Goal: Find specific page/section: Find specific page/section

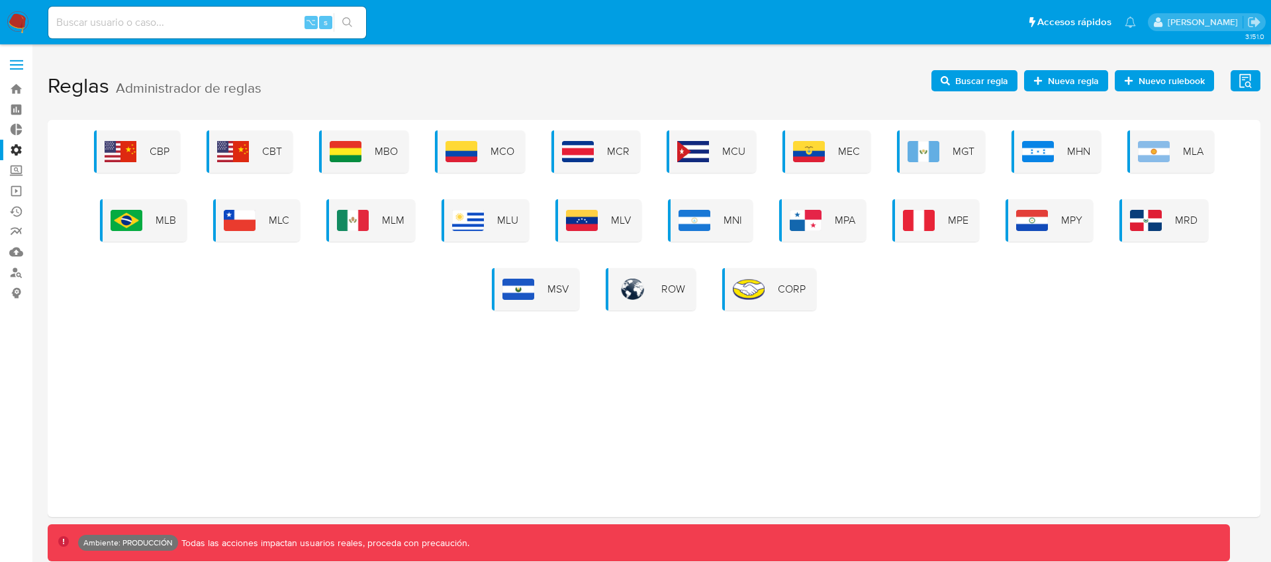
click at [23, 151] on label "Administración" at bounding box center [79, 150] width 158 height 21
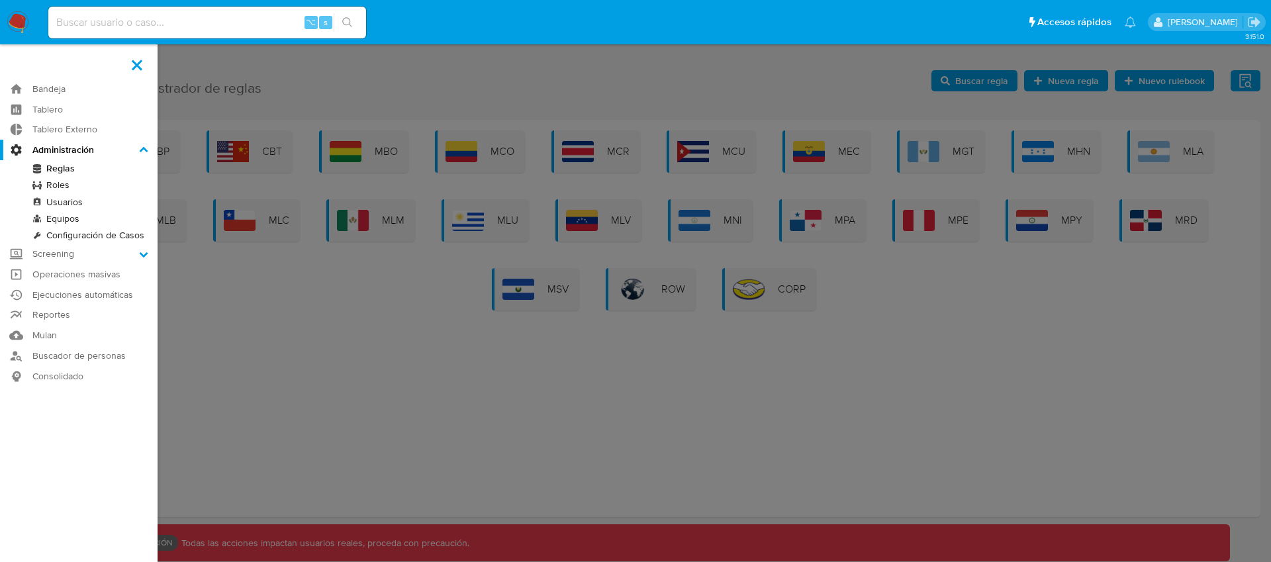
click at [0, 0] on input "Administración" at bounding box center [0, 0] width 0 height 0
click at [71, 230] on link "Configuración de Casos" at bounding box center [79, 235] width 158 height 17
